Goal: Task Accomplishment & Management: Manage account settings

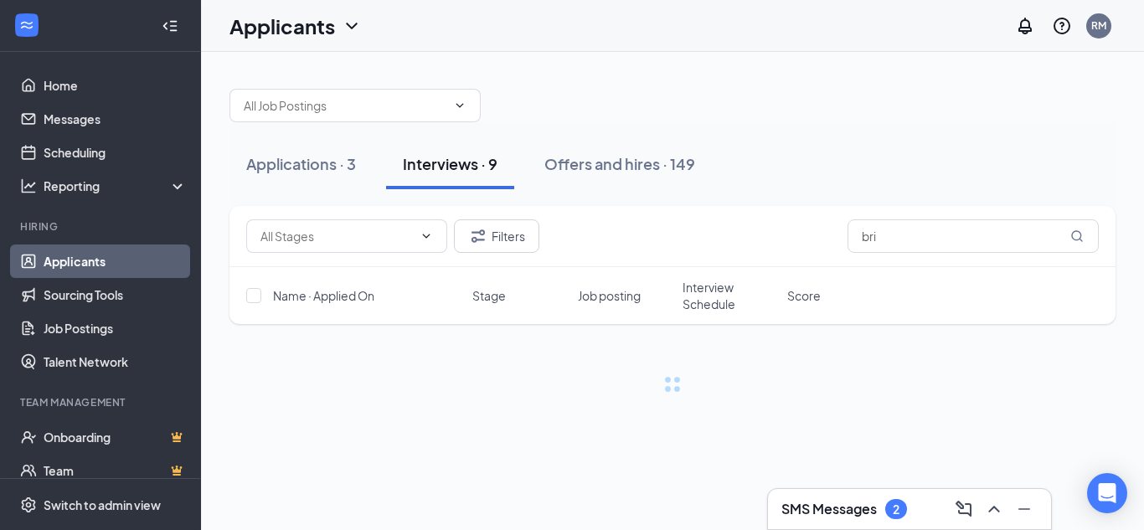
click at [858, 517] on h3 "SMS Messages" at bounding box center [828, 509] width 95 height 18
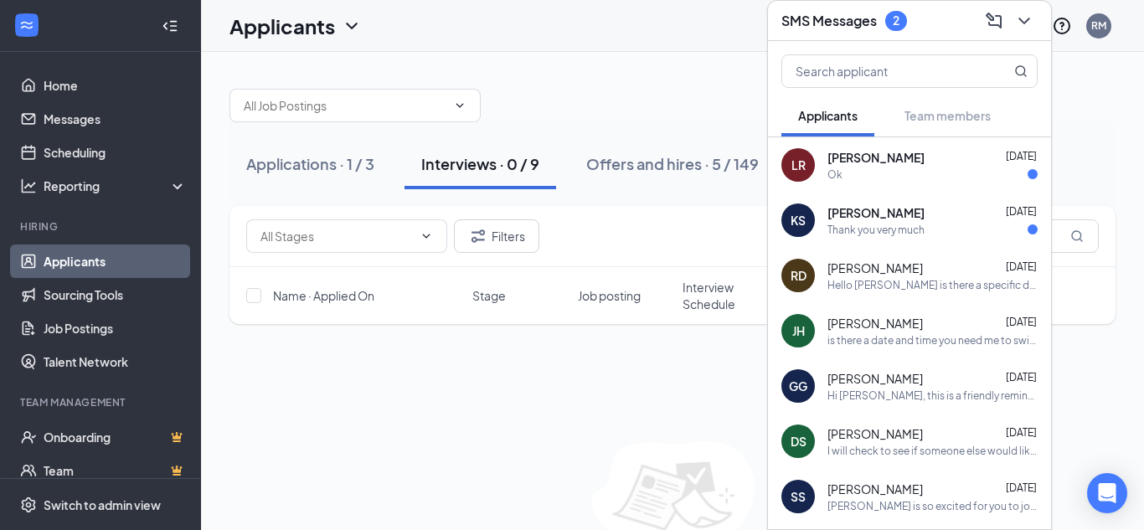
click at [924, 180] on div "Ok" at bounding box center [932, 175] width 210 height 14
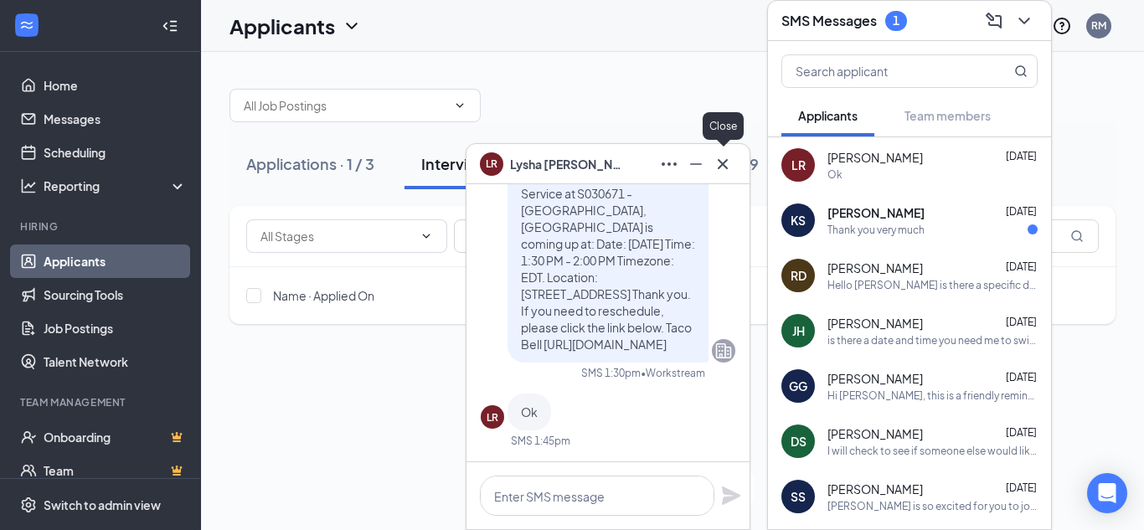
click at [724, 162] on icon "Cross" at bounding box center [723, 163] width 10 height 10
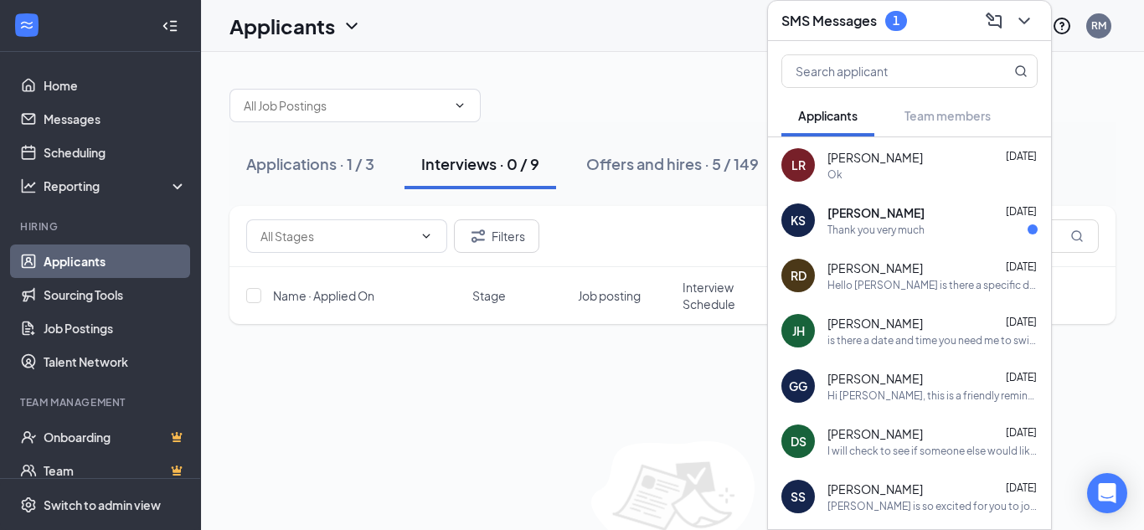
click at [859, 229] on div "Thank you very much" at bounding box center [875, 230] width 97 height 14
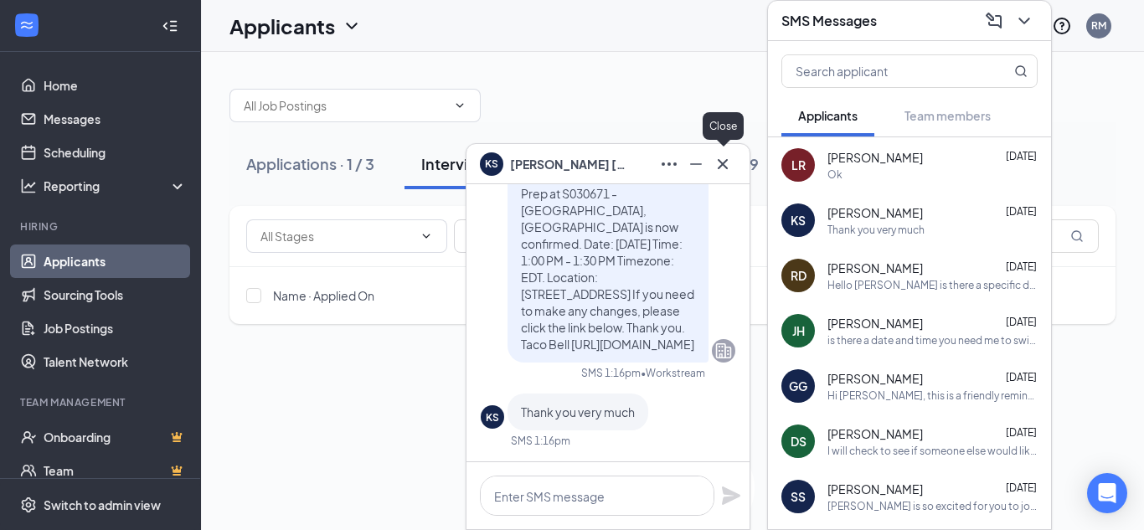
click at [724, 165] on icon "Cross" at bounding box center [723, 163] width 10 height 10
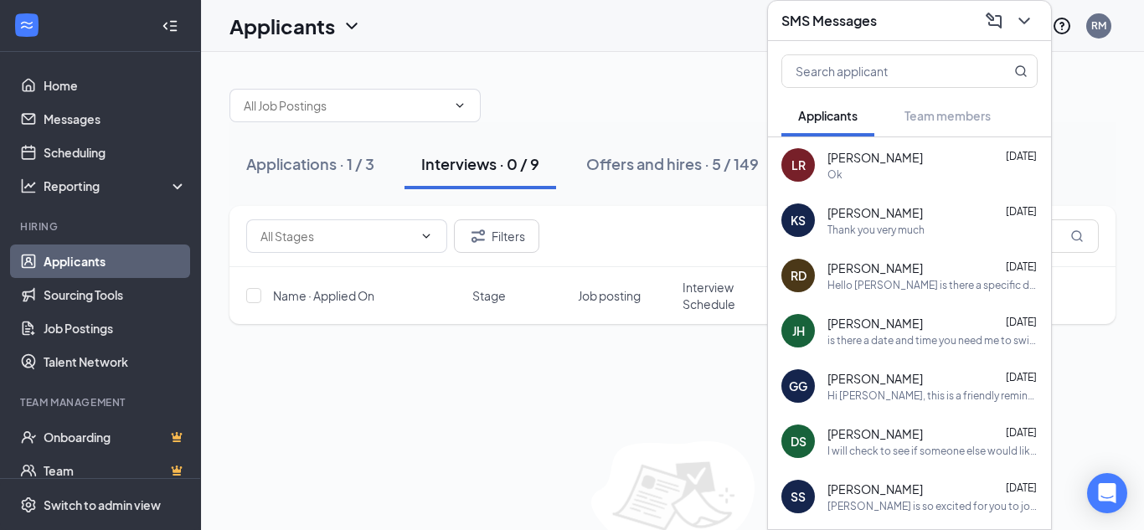
click at [914, 26] on div "SMS Messages" at bounding box center [909, 21] width 256 height 26
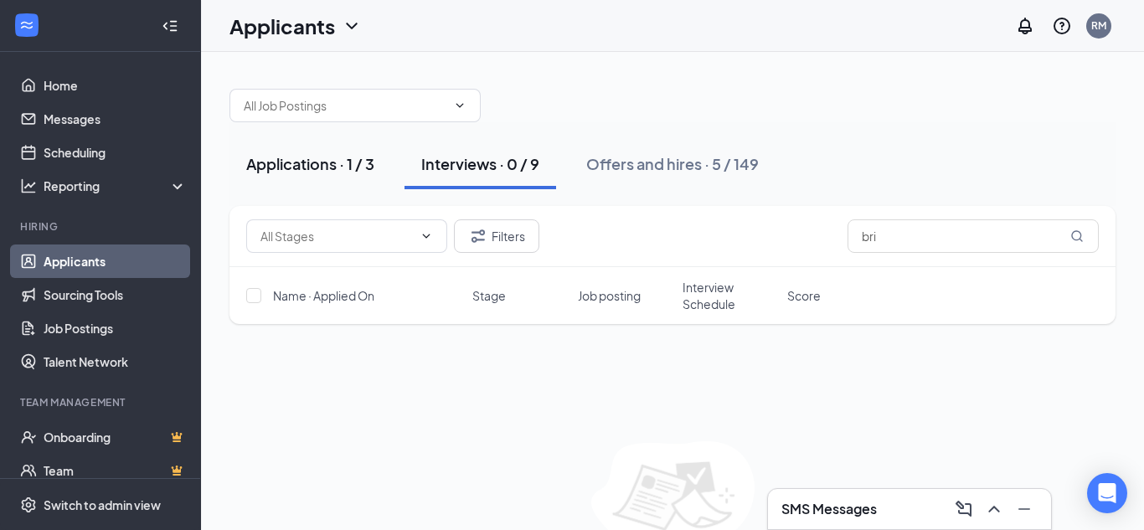
click at [308, 163] on div "Applications · 1 / 3" at bounding box center [310, 163] width 128 height 21
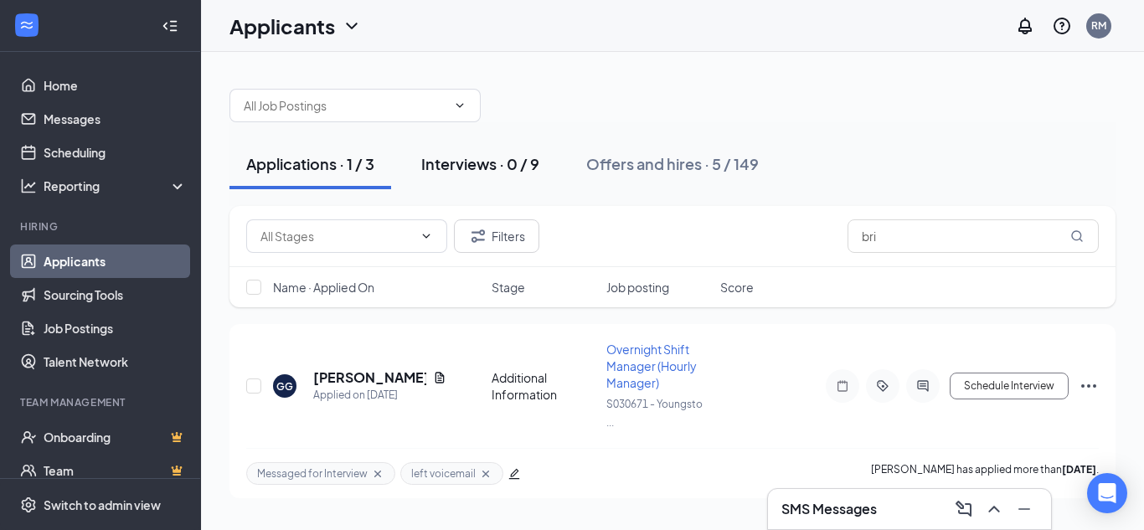
click at [498, 163] on div "Interviews · 0 / 9" at bounding box center [480, 163] width 118 height 21
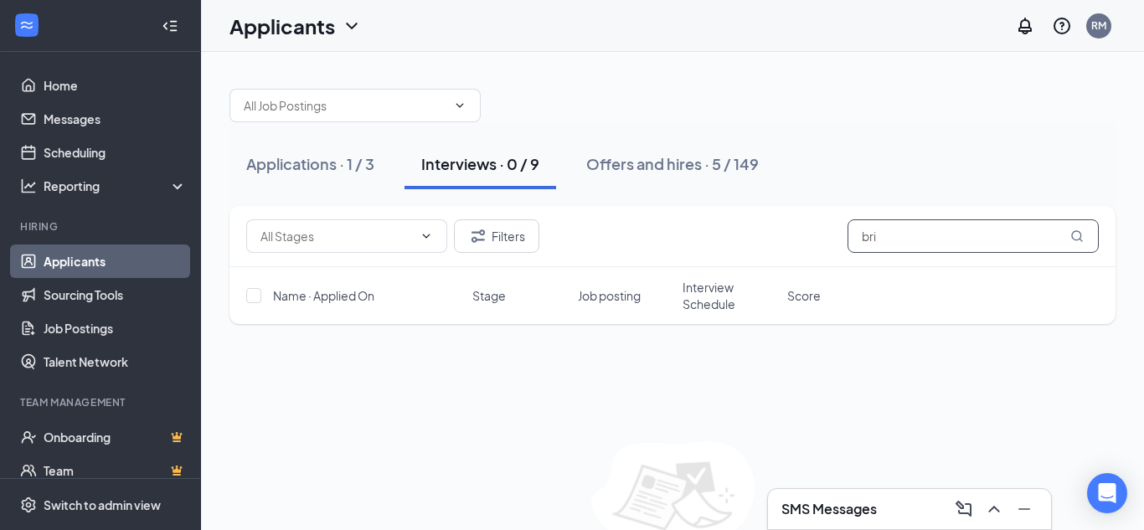
click at [902, 224] on input "bri" at bounding box center [973, 236] width 251 height 34
type input "b"
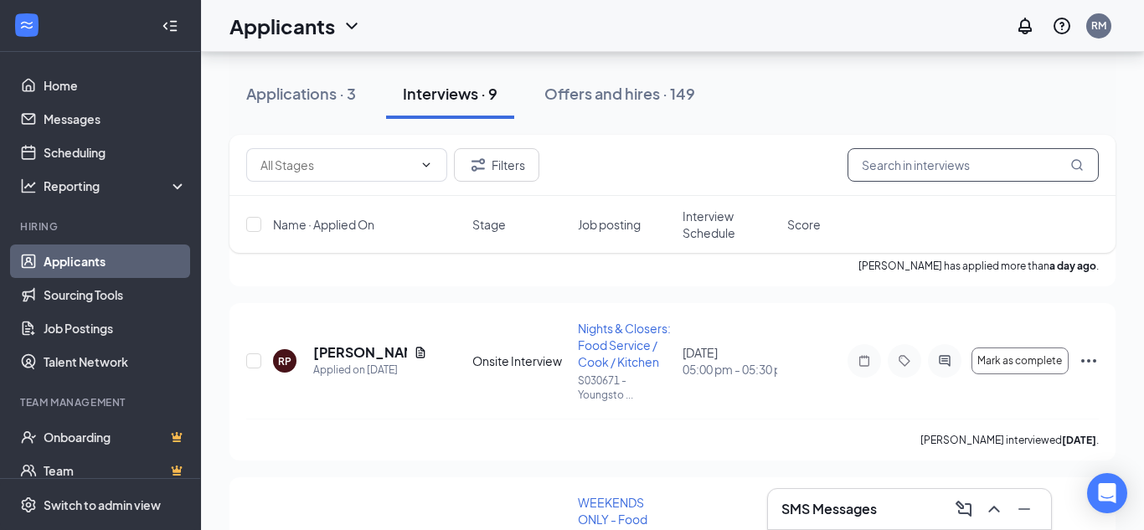
scroll to position [719, 0]
click at [1090, 370] on icon "Ellipses" at bounding box center [1089, 360] width 20 height 20
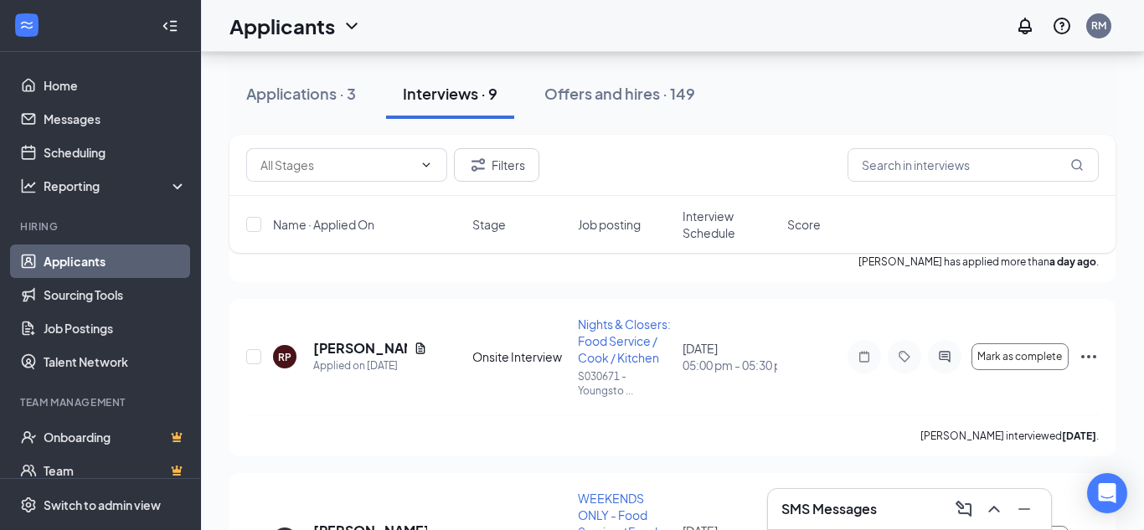
scroll to position [720, 0]
click at [1093, 369] on icon "Ellipses" at bounding box center [1089, 358] width 20 height 20
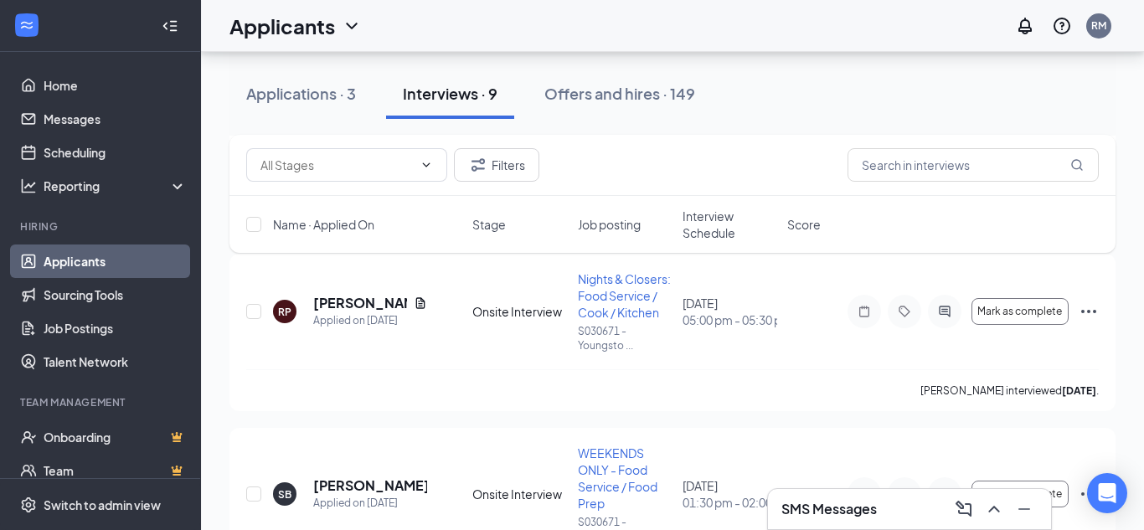
scroll to position [770, 0]
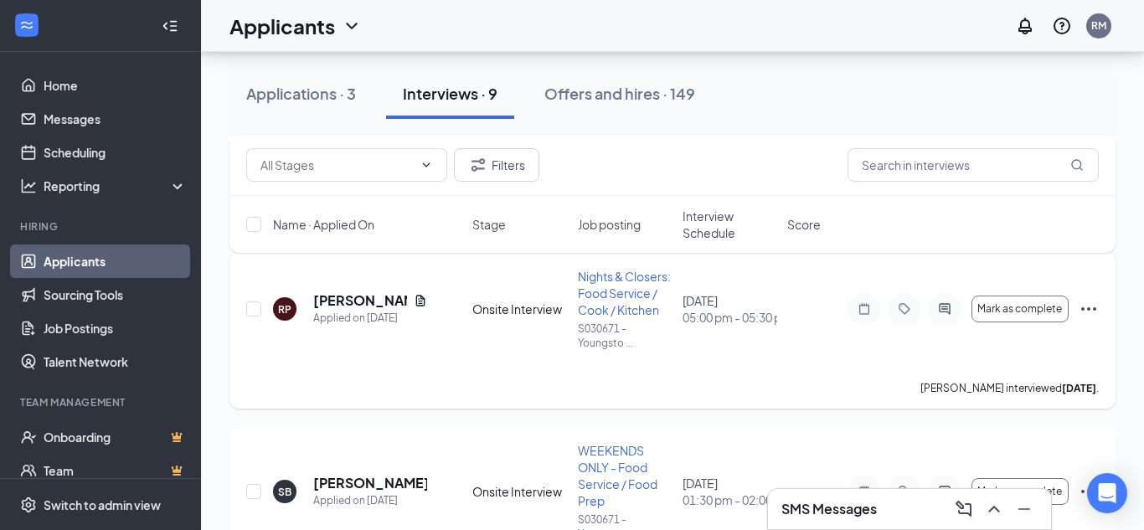
click at [1089, 319] on icon "Ellipses" at bounding box center [1089, 309] width 20 height 20
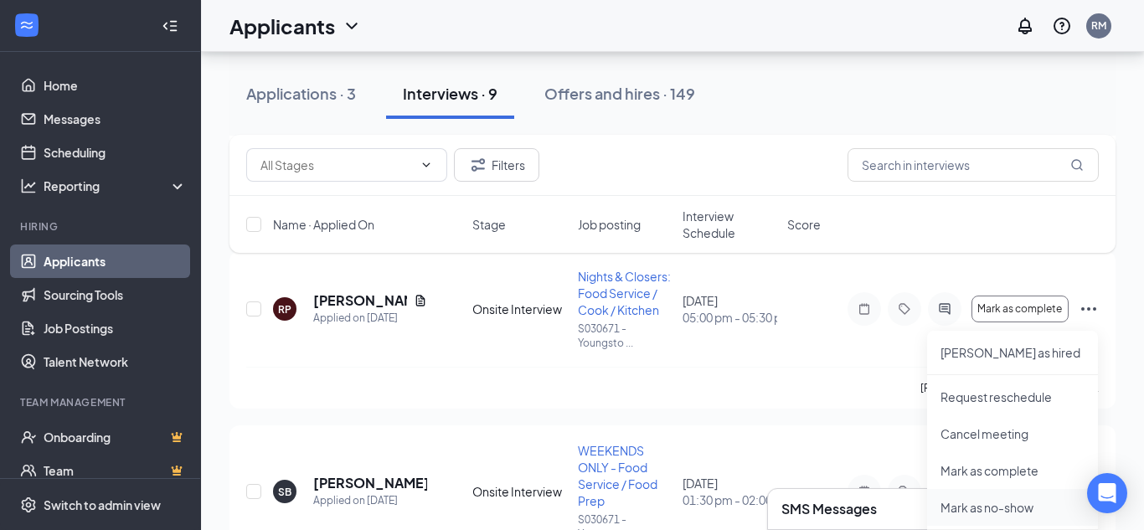
click at [998, 504] on p "Mark as no-show" at bounding box center [1013, 507] width 144 height 17
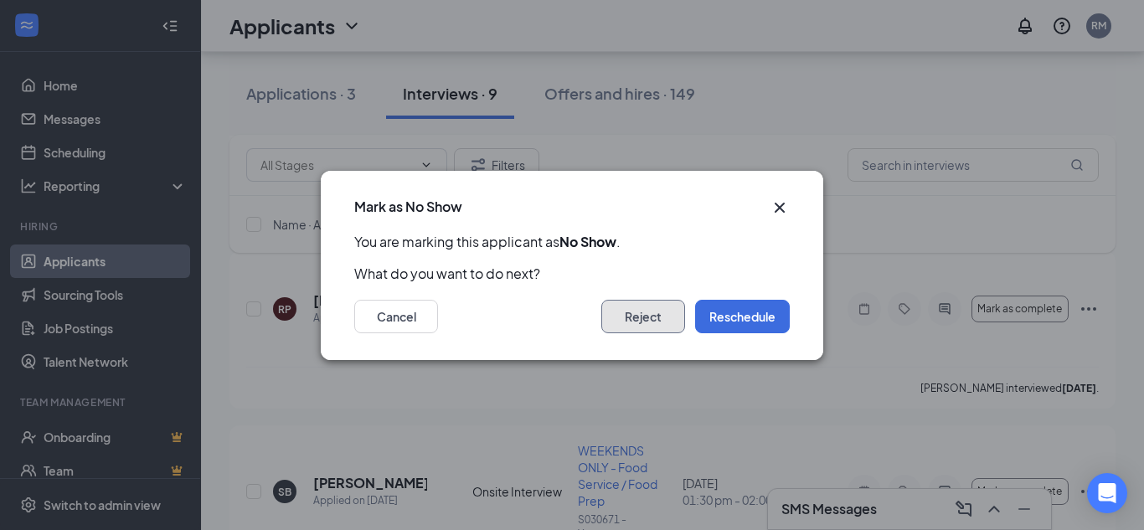
click at [635, 328] on button "Reject" at bounding box center [643, 317] width 84 height 34
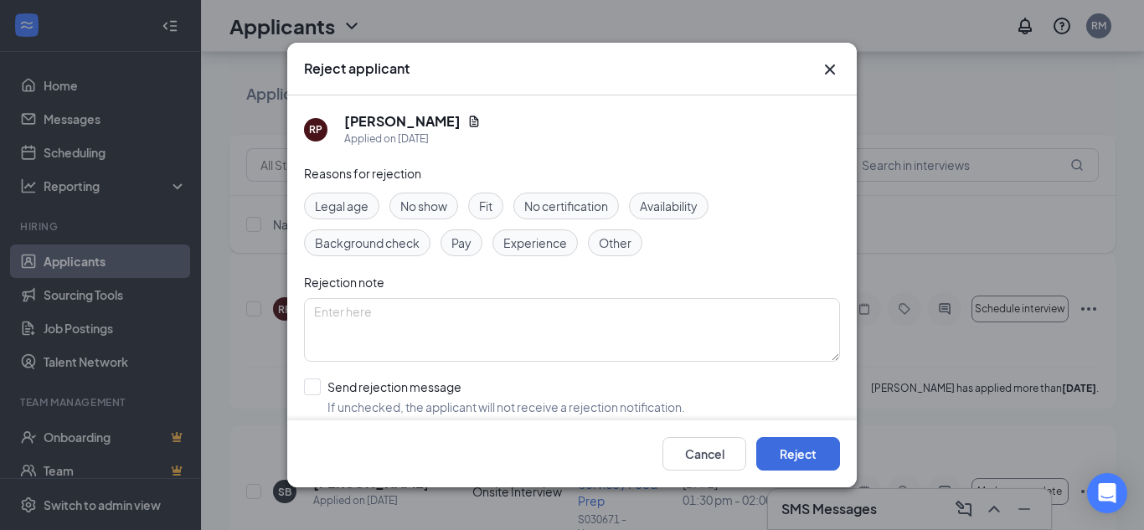
click at [431, 208] on span "No show" at bounding box center [423, 206] width 47 height 18
click at [818, 468] on button "Reject" at bounding box center [798, 454] width 84 height 34
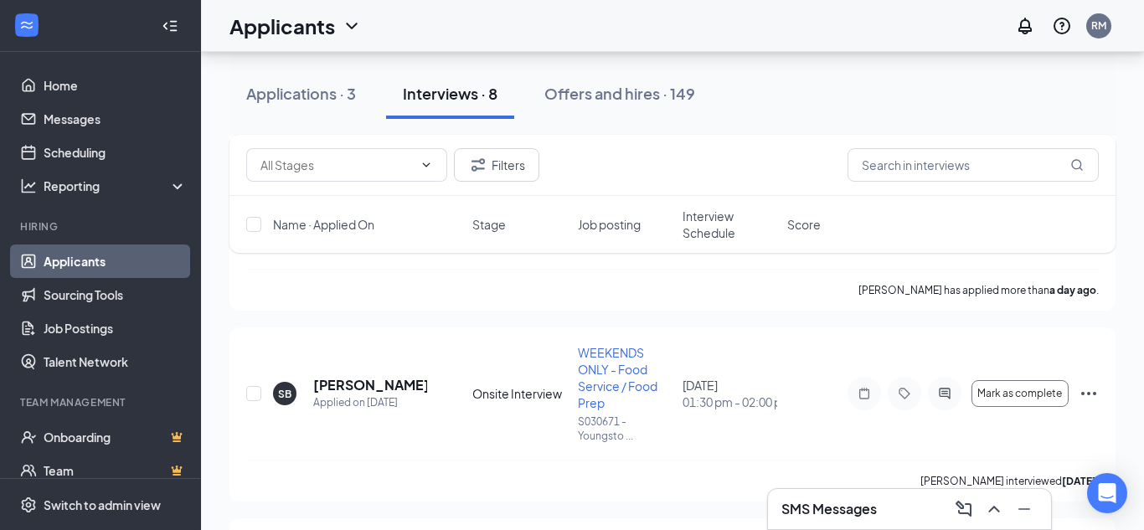
scroll to position [702, 0]
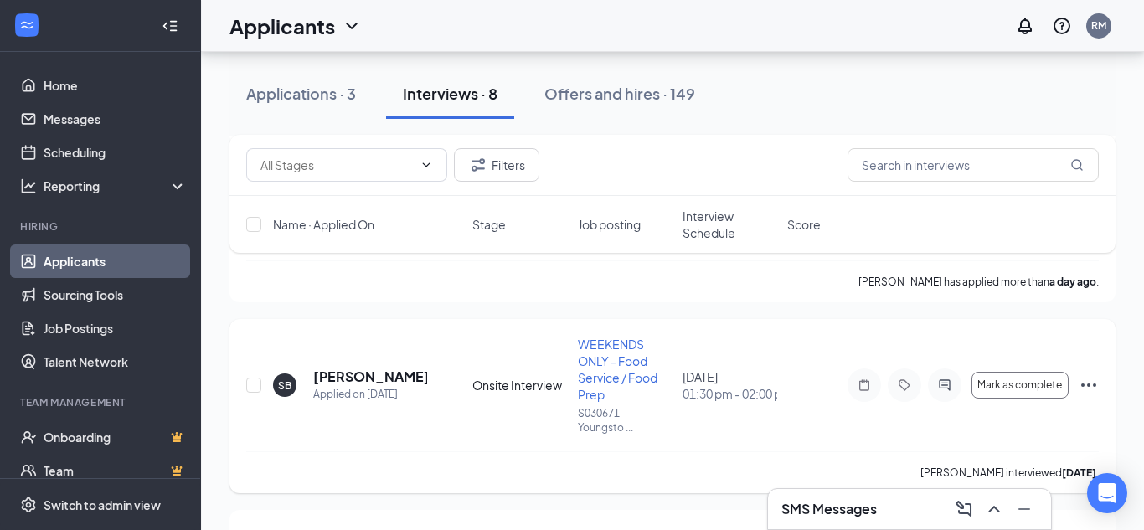
click at [1087, 381] on icon "Ellipses" at bounding box center [1089, 385] width 20 height 20
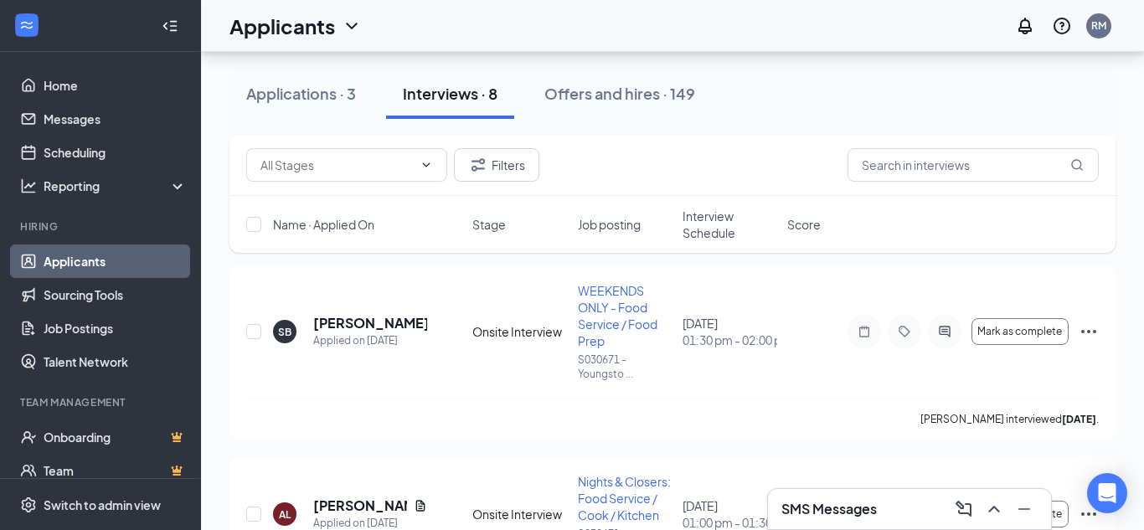
scroll to position [764, 0]
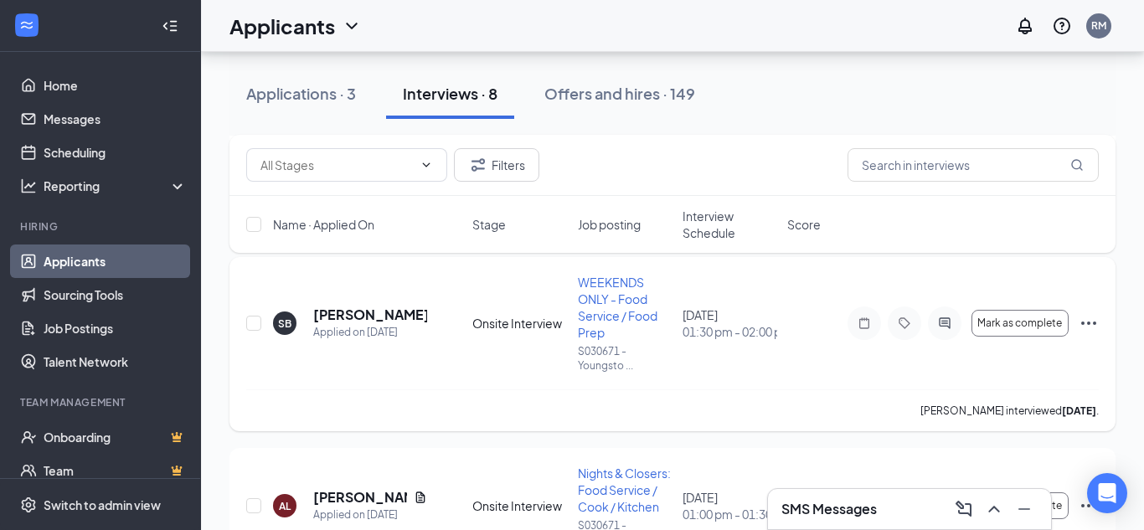
click at [1088, 324] on icon "Ellipses" at bounding box center [1088, 323] width 15 height 3
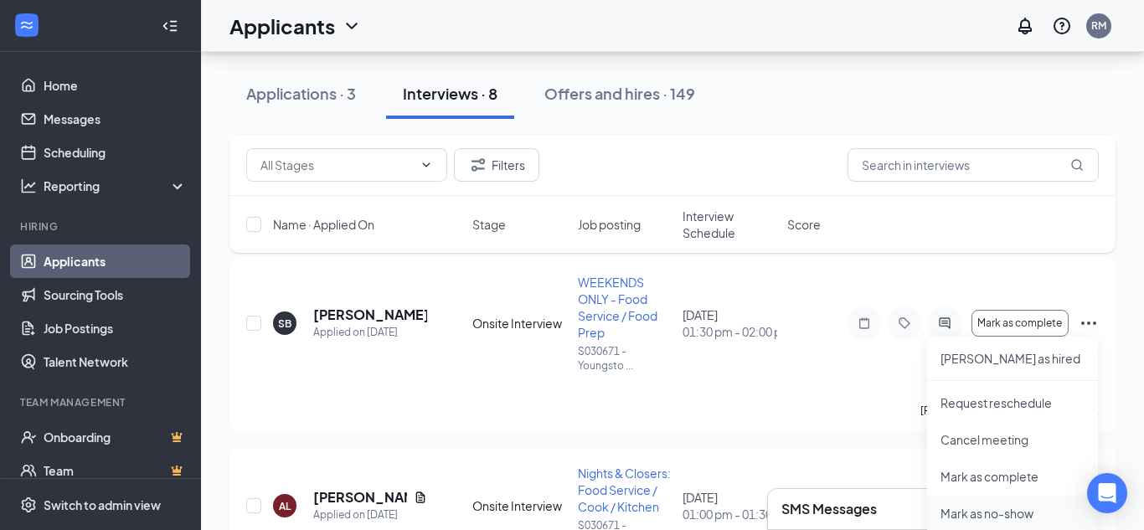
click at [973, 517] on p "Mark as no-show" at bounding box center [1013, 513] width 144 height 17
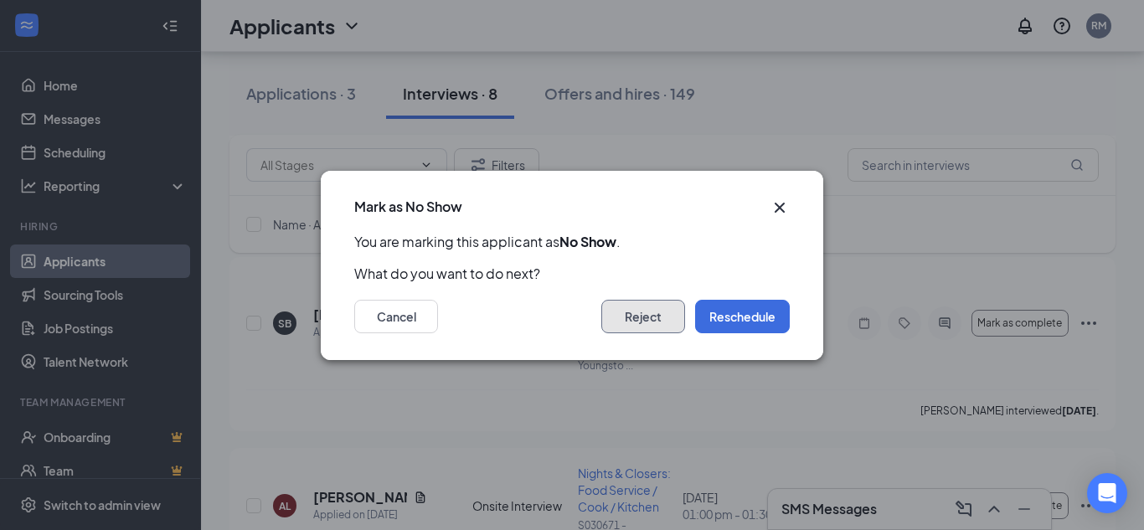
click at [647, 328] on button "Reject" at bounding box center [643, 317] width 84 height 34
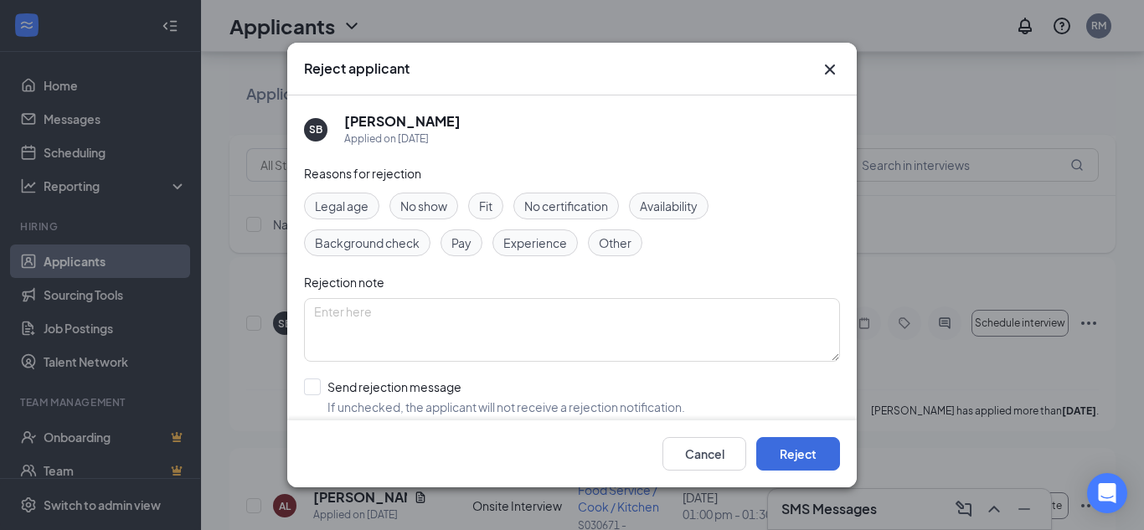
click at [411, 213] on span "No show" at bounding box center [423, 206] width 47 height 18
click at [772, 459] on button "Reject" at bounding box center [798, 454] width 84 height 34
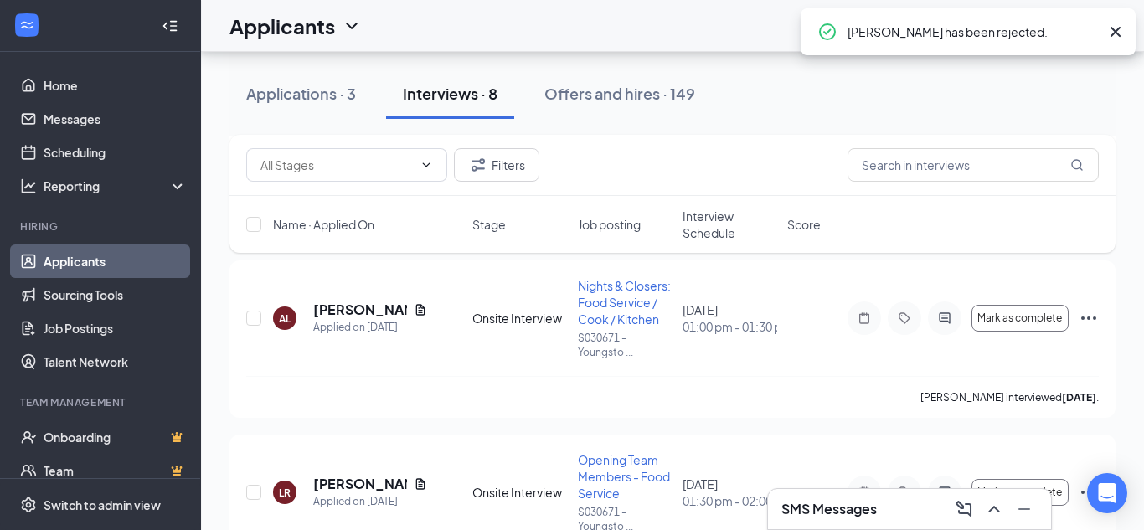
scroll to position [759, 0]
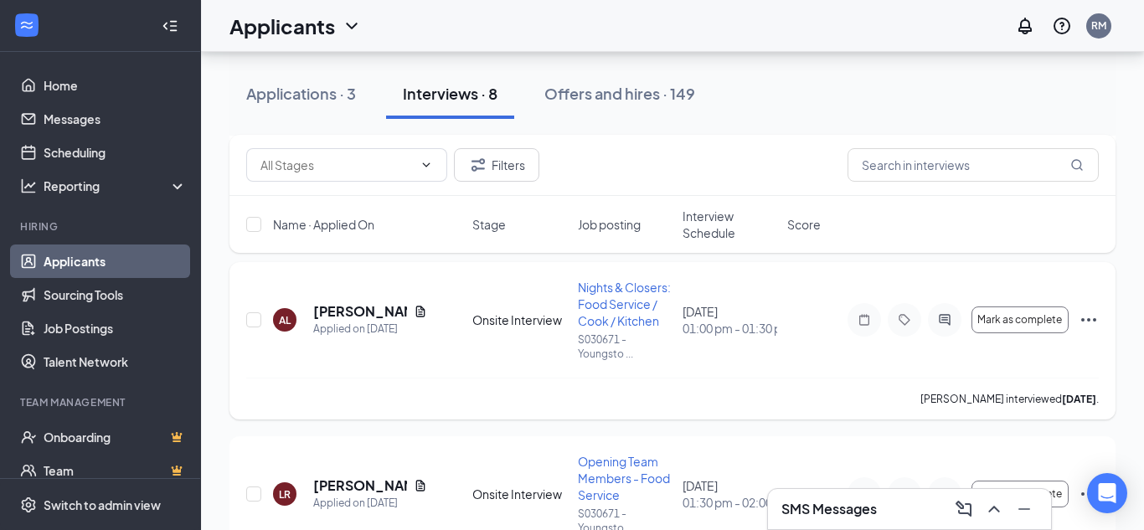
click at [1084, 324] on icon "Ellipses" at bounding box center [1089, 320] width 20 height 20
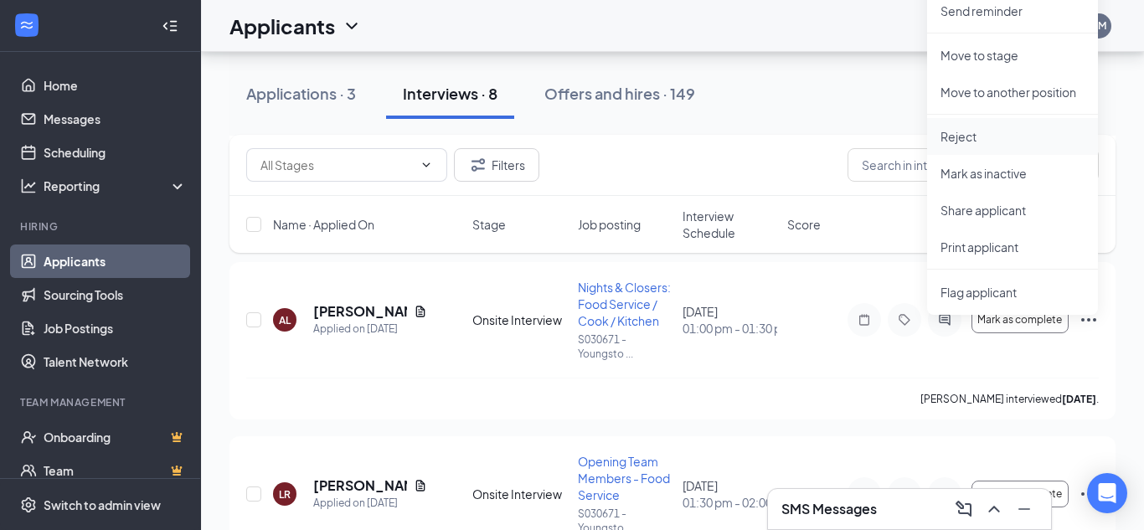
click at [1014, 137] on p "Reject" at bounding box center [1013, 136] width 144 height 17
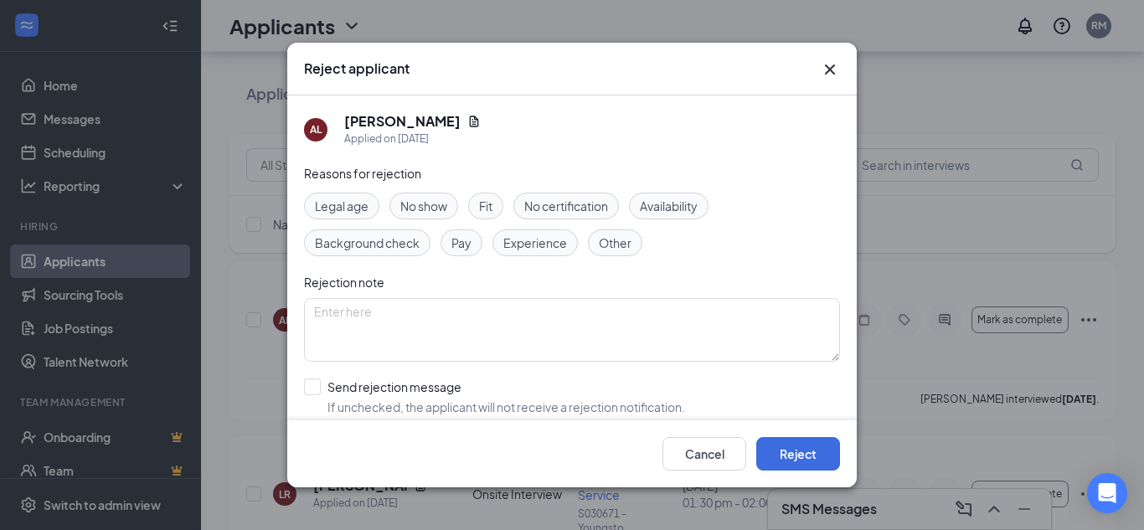
click at [432, 209] on span "No show" at bounding box center [423, 206] width 47 height 18
click at [809, 453] on button "Reject" at bounding box center [798, 454] width 84 height 34
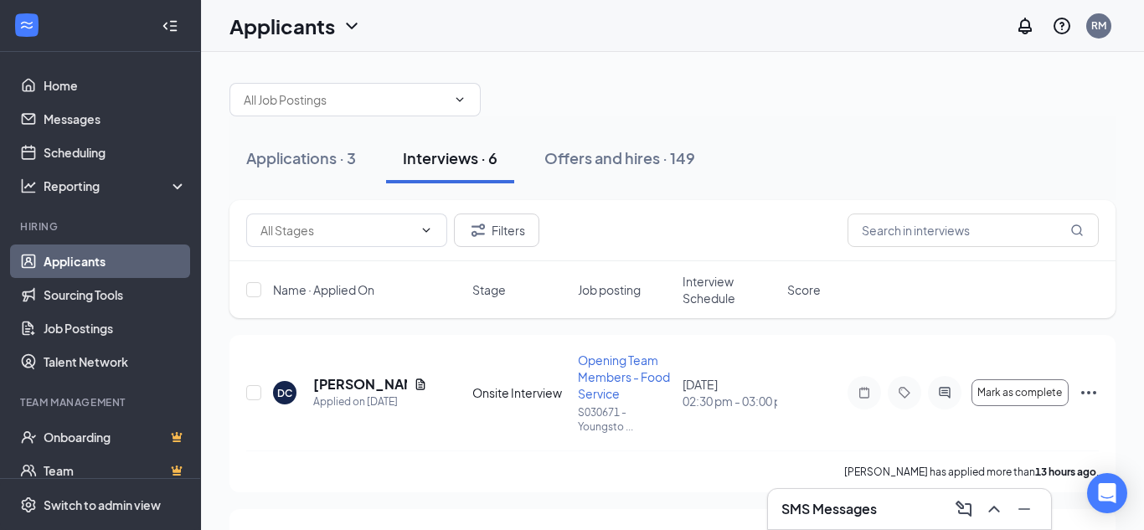
scroll to position [0, 0]
